Goal: Communication & Community: Answer question/provide support

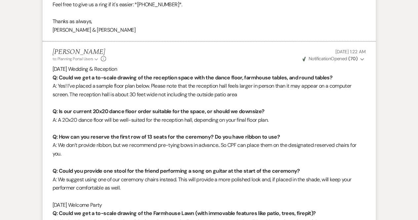
scroll to position [24280, 0]
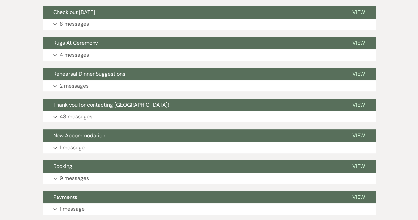
scroll to position [1326, 0]
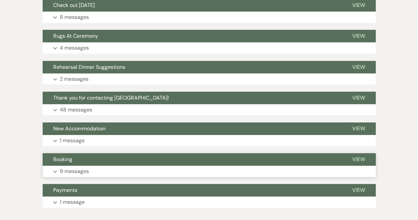
click at [104, 166] on button "Expand 9 messages" at bounding box center [209, 171] width 333 height 11
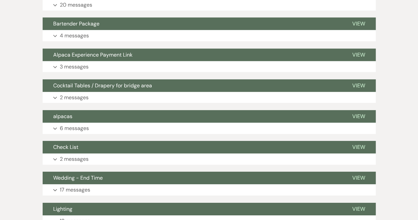
scroll to position [1031, 0]
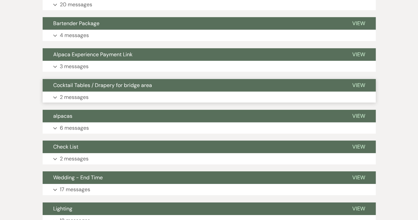
click at [88, 93] on p "2 messages" at bounding box center [74, 97] width 29 height 9
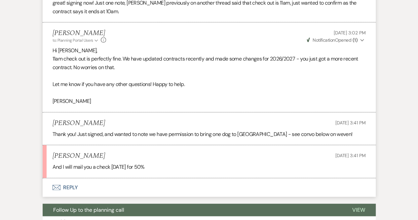
scroll to position [827, 0]
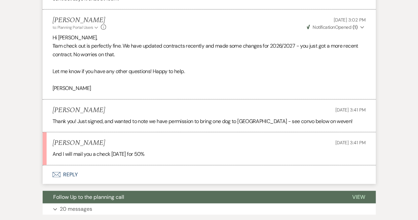
click at [62, 166] on button "Envelope Reply" at bounding box center [209, 174] width 333 height 19
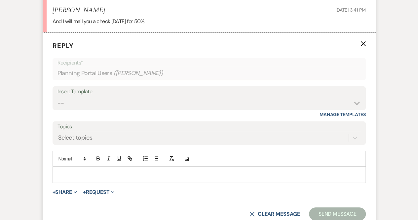
scroll to position [959, 0]
click at [60, 167] on div at bounding box center [209, 174] width 313 height 15
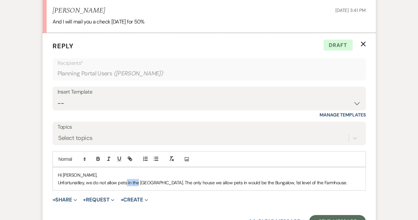
drag, startPoint x: 138, startPoint y: 172, endPoint x: 126, endPoint y: 172, distance: 12.9
click at [126, 179] on p "Unfortunatley, we do not allow pets in the [GEOGRAPHIC_DATA]. The only house we…" at bounding box center [209, 182] width 303 height 7
click at [172, 179] on p "Unfortunatley, we do not allow pets to stay at [GEOGRAPHIC_DATA]. The only hous…" at bounding box center [209, 182] width 303 height 7
click at [340, 179] on p "Unfortunatley, we do not allow pets to stay at [GEOGRAPHIC_DATA]. The only hous…" at bounding box center [209, 182] width 303 height 7
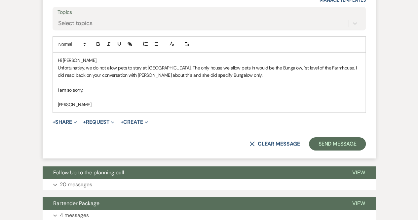
scroll to position [1076, 0]
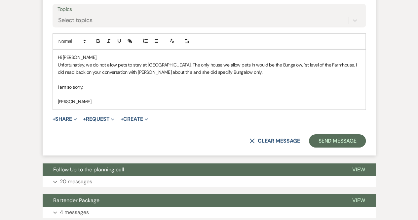
click at [238, 61] on p "Unfortunatley, we do not allow pets to stay at [GEOGRAPHIC_DATA]. The only hous…" at bounding box center [209, 68] width 303 height 15
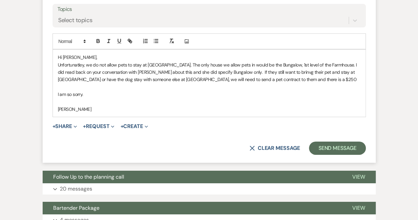
click at [139, 68] on p "Unfortunatley, we do not allow pets to stay at [GEOGRAPHIC_DATA]. The only hous…" at bounding box center [209, 72] width 303 height 22
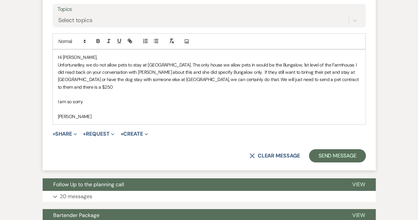
click at [267, 68] on p "Unfortunatley, we do not allow pets to stay at [GEOGRAPHIC_DATA]. The only hous…" at bounding box center [209, 76] width 303 height 30
click at [283, 68] on p "Unfortunatley, we do not allow pets to stay at [GEOGRAPHIC_DATA]. The only hous…" at bounding box center [209, 76] width 303 height 30
click at [358, 66] on p "Unfortunatley, we do not allow pets to stay at [GEOGRAPHIC_DATA]. The only hous…" at bounding box center [209, 76] width 303 height 30
click at [223, 61] on p "Unfortunatley, we do not allow pets to stay at [GEOGRAPHIC_DATA]. The only hous…" at bounding box center [209, 76] width 303 height 30
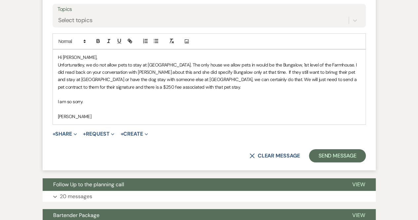
click at [296, 61] on p "Unfortunatley, we do not allow pets to stay at [GEOGRAPHIC_DATA]. The only hous…" at bounding box center [209, 76] width 303 height 30
click at [290, 91] on p at bounding box center [209, 94] width 303 height 7
drag, startPoint x: 201, startPoint y: 68, endPoint x: 196, endPoint y: 68, distance: 4.3
click at [196, 68] on p "Unfortunatley, we do not allow pets to stay at [GEOGRAPHIC_DATA]. The only hous…" at bounding box center [209, 76] width 303 height 30
click at [332, 98] on p "I am so sorry." at bounding box center [209, 101] width 303 height 7
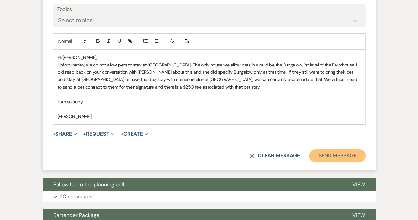
click at [323, 149] on button "Send Message" at bounding box center [337, 155] width 56 height 13
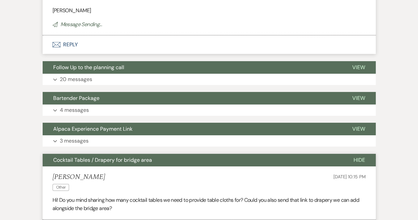
scroll to position [1197, 0]
